Goal: Task Accomplishment & Management: Use online tool/utility

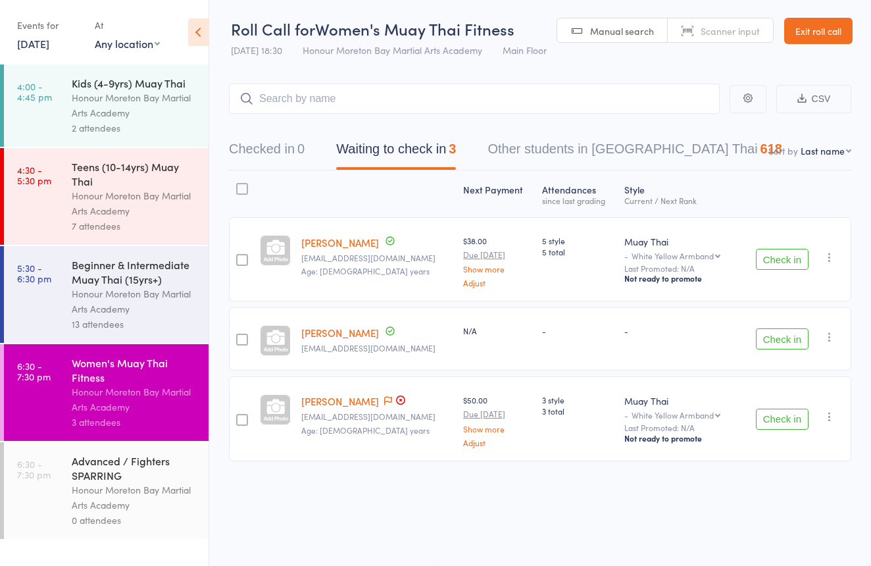
click at [784, 336] on button "Check in" at bounding box center [782, 338] width 53 height 21
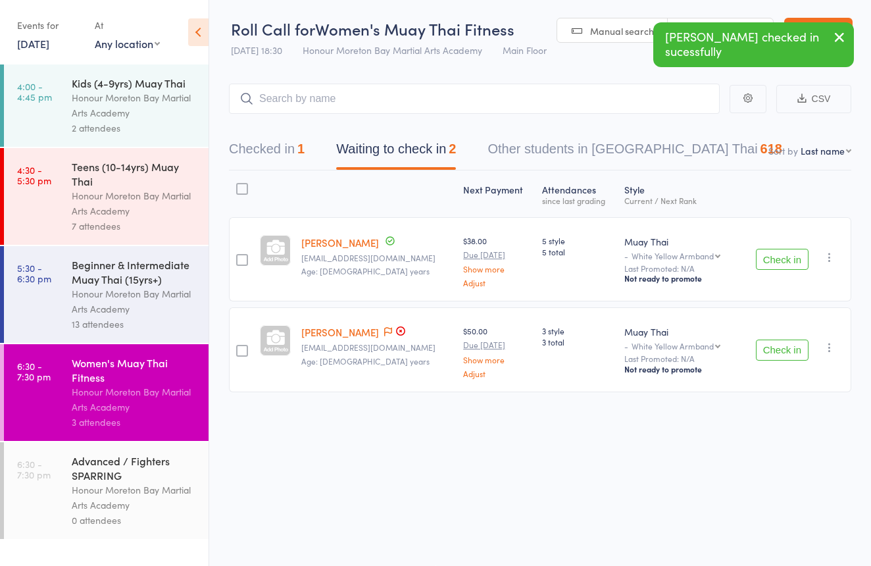
click at [252, 136] on button "Checked in 1" at bounding box center [267, 152] width 76 height 35
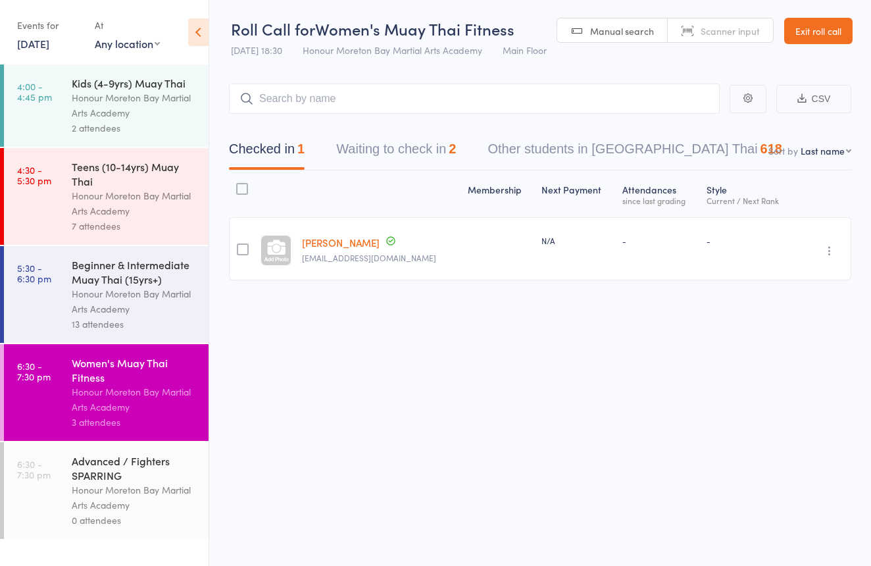
click at [296, 141] on button "Checked in 1" at bounding box center [267, 152] width 76 height 35
click at [365, 140] on button "Waiting to check in 2" at bounding box center [396, 152] width 120 height 35
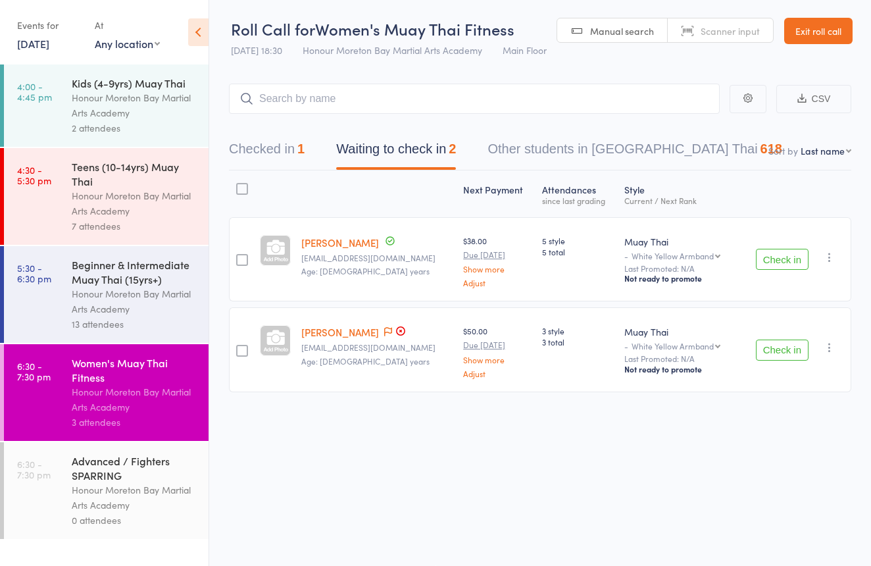
click at [285, 136] on button "Checked in 1" at bounding box center [267, 152] width 76 height 35
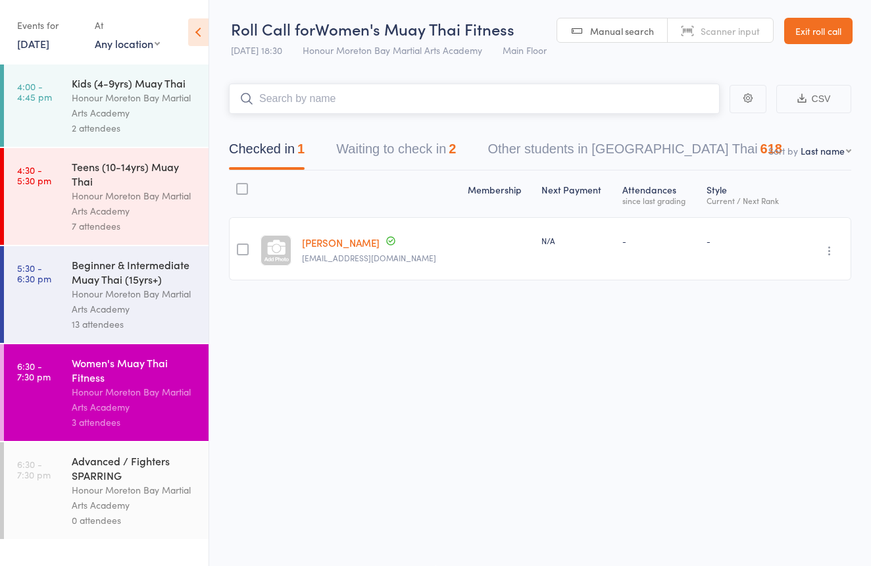
click at [342, 100] on input "search" at bounding box center [474, 99] width 491 height 30
click at [721, 26] on span "Scanner input" at bounding box center [730, 30] width 59 height 13
type input "2795939275948827959392759488"
type input "2795939"
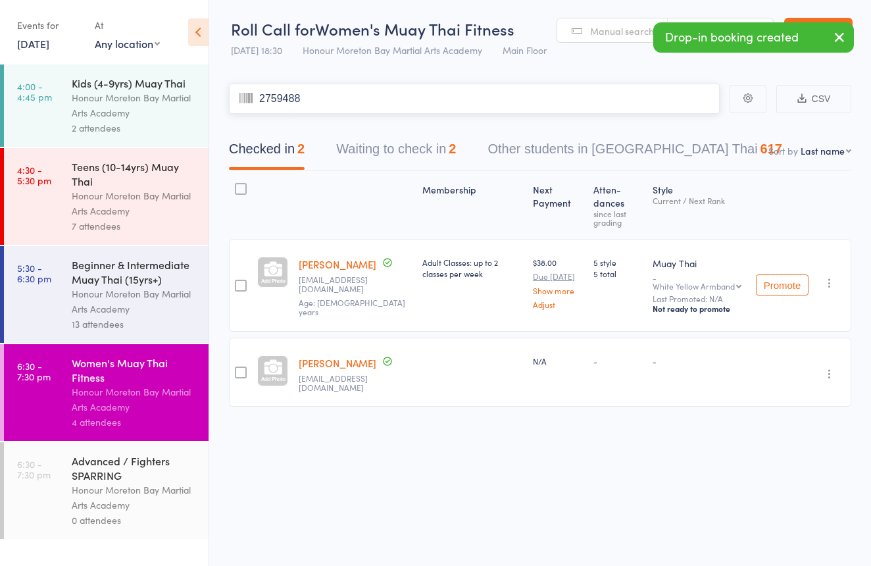
type input "2759488"
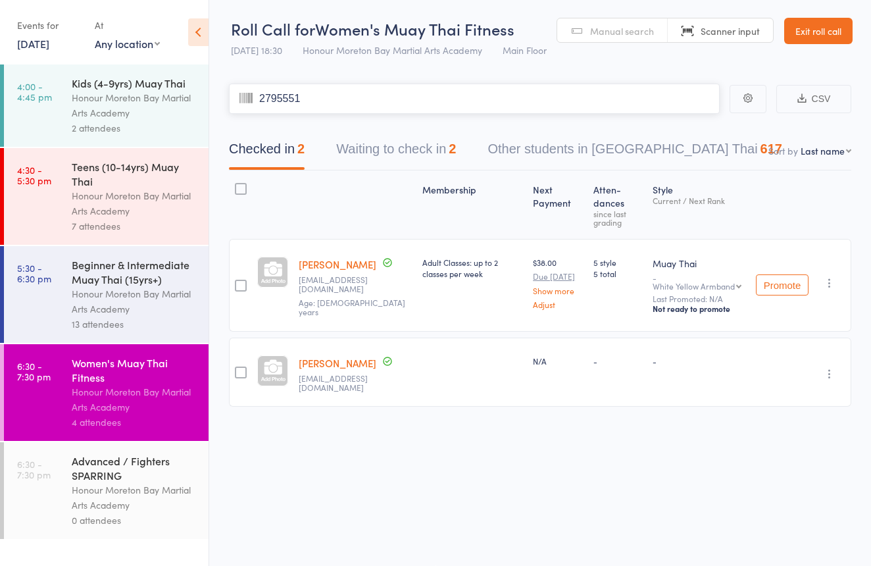
type input "2795551"
type input "2123104"
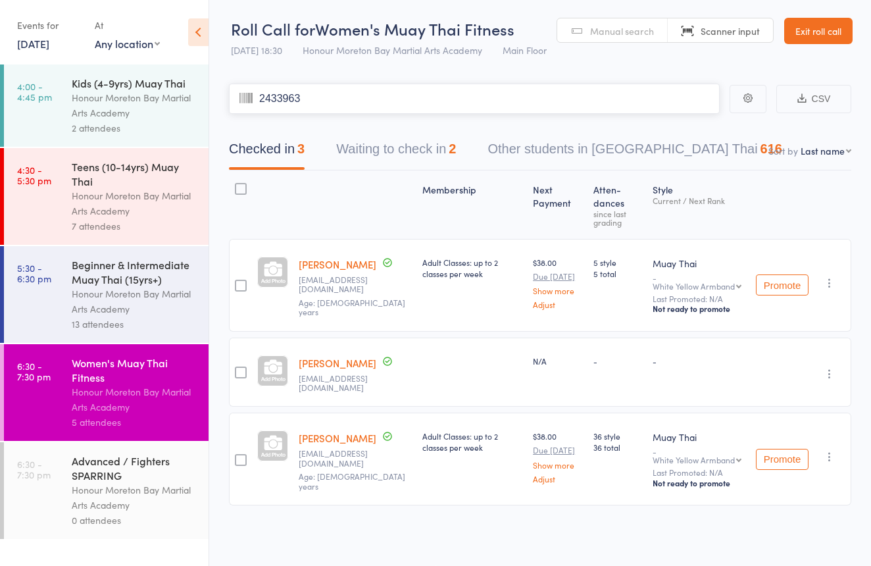
type input "2433963"
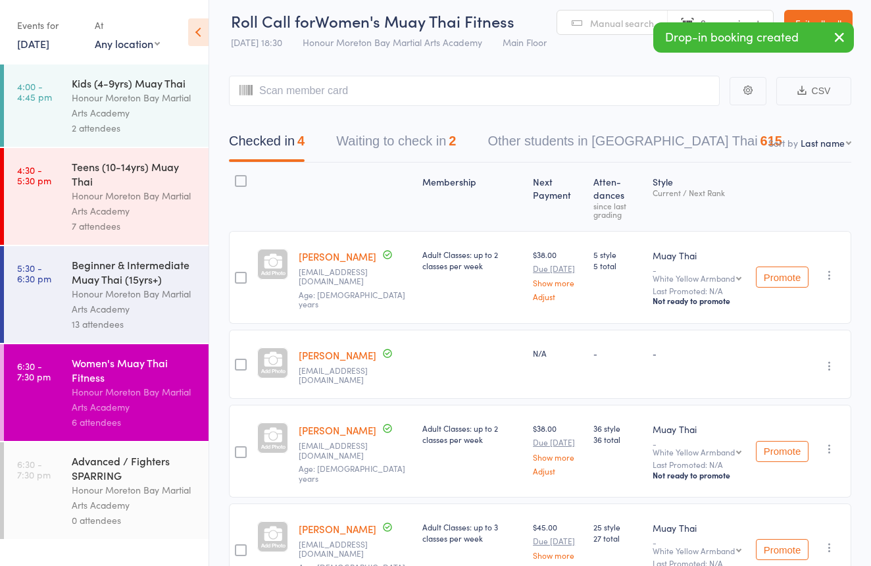
click at [189, 224] on div "7 attendees" at bounding box center [135, 225] width 126 height 15
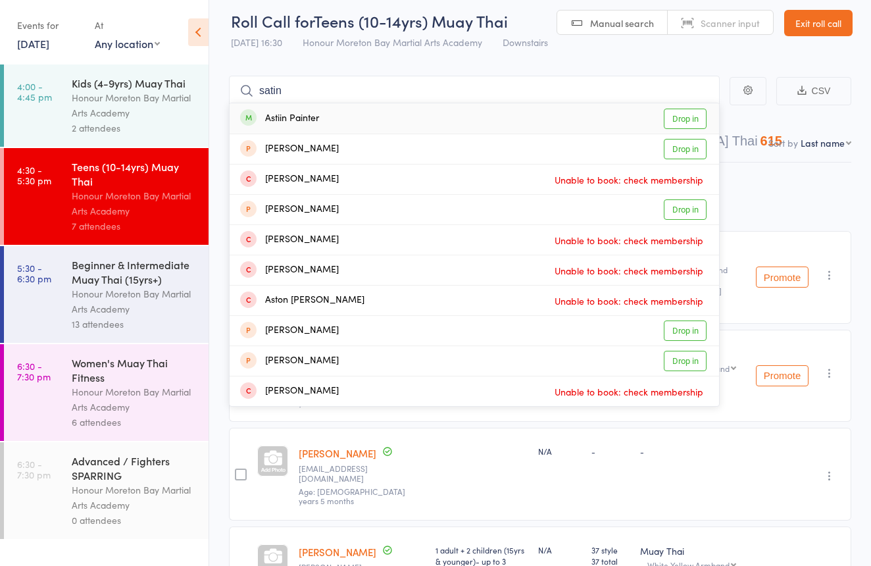
type input "satin"
drag, startPoint x: 307, startPoint y: 91, endPoint x: 316, endPoint y: 124, distance: 34.3
click at [316, 124] on div "Astiin Painter" at bounding box center [279, 118] width 79 height 15
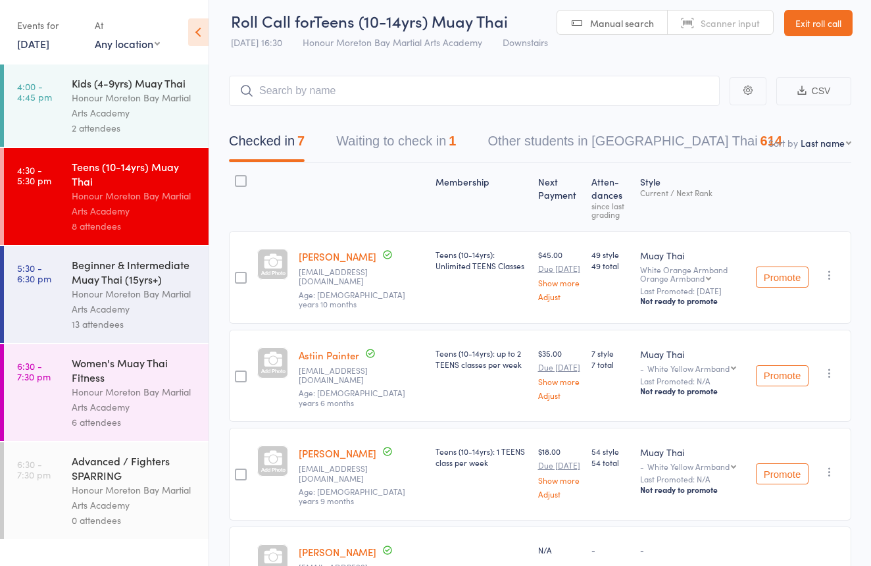
click at [139, 353] on div "Women's Muay Thai Fitness Honour Moreton Bay Martial Arts Academy 6 attendees" at bounding box center [140, 392] width 137 height 97
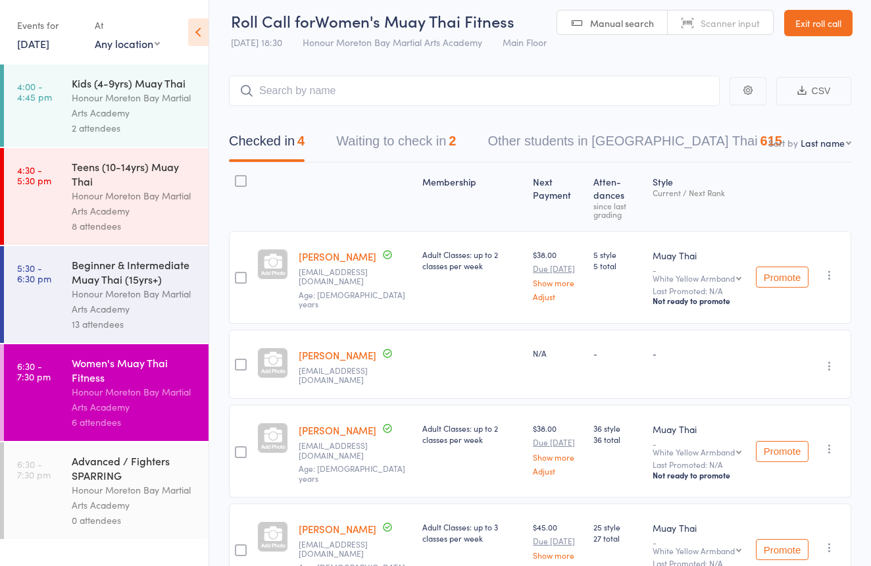
drag, startPoint x: 727, startPoint y: 23, endPoint x: 780, endPoint y: 5, distance: 55.8
click at [727, 23] on span "Scanner input" at bounding box center [730, 22] width 59 height 13
click at [646, 24] on span "Manual search" at bounding box center [622, 22] width 64 height 13
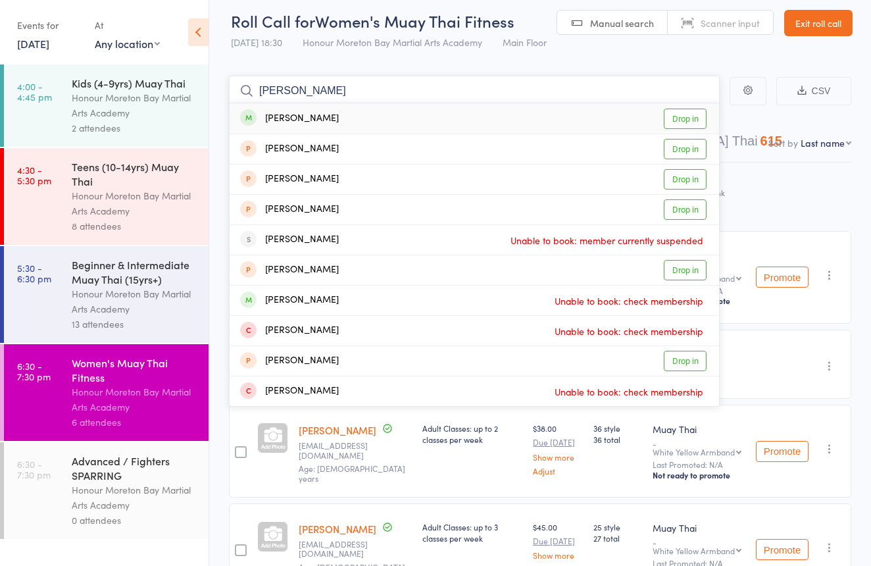
drag, startPoint x: 646, startPoint y: 24, endPoint x: 442, endPoint y: 85, distance: 212.7
click at [442, 85] on input "[PERSON_NAME]" at bounding box center [474, 91] width 491 height 30
type input "[PERSON_NAME]"
click at [406, 117] on div "[PERSON_NAME] Drop in" at bounding box center [474, 118] width 489 height 30
